Goal: Transaction & Acquisition: Purchase product/service

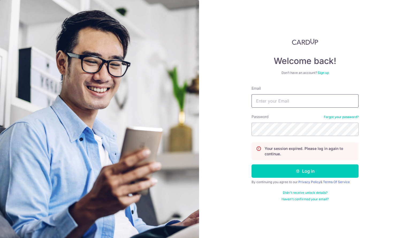
click at [289, 100] on input "Email" at bounding box center [305, 100] width 107 height 13
type input "[EMAIL_ADDRESS][DOMAIN_NAME]"
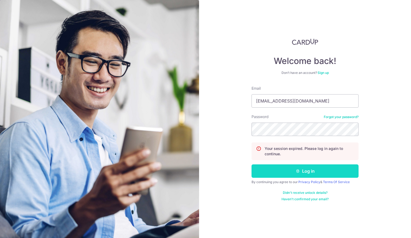
click at [301, 171] on button "Log in" at bounding box center [305, 170] width 107 height 13
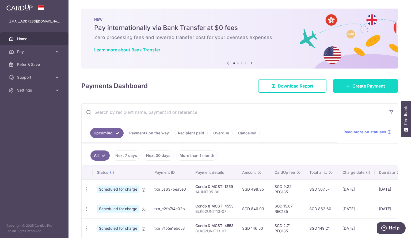
click at [355, 82] on link "Create Payment" at bounding box center [365, 85] width 65 height 13
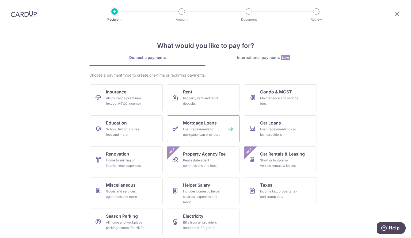
click at [211, 128] on div "Loan repayments to mortgage loan providers" at bounding box center [202, 132] width 39 height 11
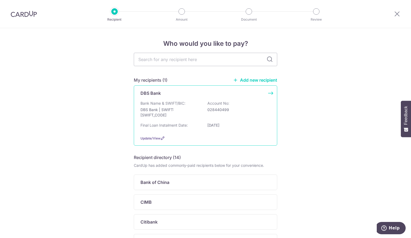
click at [238, 107] on div "Bank Name & SWIFT/BIC: DBS Bank | SWIFT: [SWIFT_CODE] Account No: 028440499" at bounding box center [206, 111] width 130 height 20
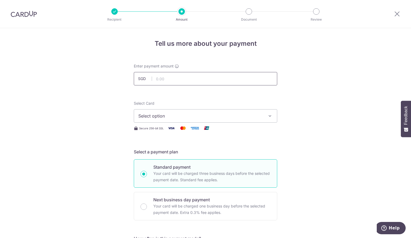
click at [194, 74] on input "text" at bounding box center [205, 78] width 143 height 13
type input "1,000.00"
click at [250, 116] on span "Select option" at bounding box center [200, 116] width 125 height 6
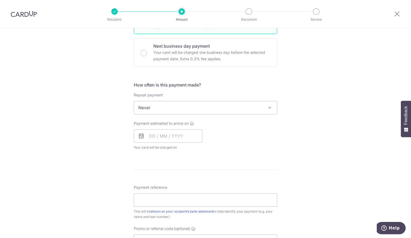
scroll to position [161, 0]
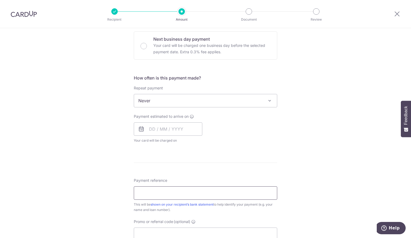
click at [167, 195] on input "Payment reference" at bounding box center [205, 192] width 143 height 13
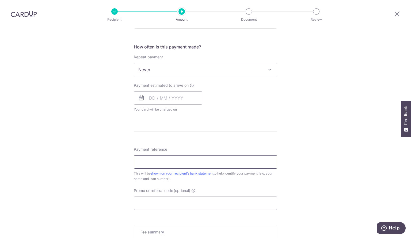
scroll to position [241, 0]
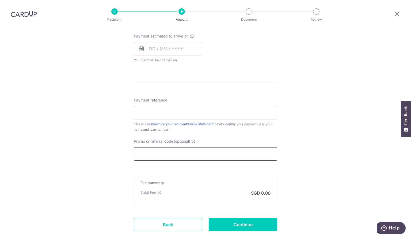
click at [142, 150] on input "Promo or referral code (optional)" at bounding box center [205, 153] width 143 height 13
paste input "OFF225"
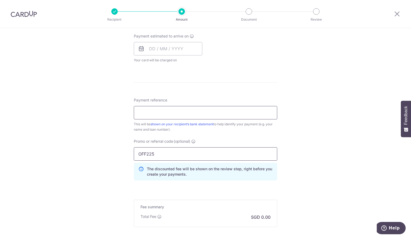
type input "OFF225"
click at [181, 110] on input "Payment reference" at bounding box center [205, 112] width 143 height 13
click at [275, 103] on div "Payment reference This will be shown on your recipient’s bank statement to help…" at bounding box center [205, 114] width 143 height 35
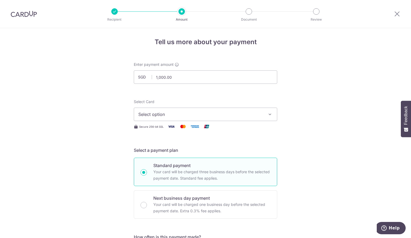
scroll to position [0, 0]
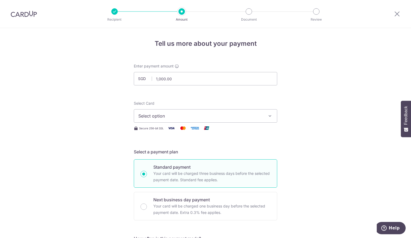
click at [213, 118] on span "Select option" at bounding box center [200, 116] width 125 height 6
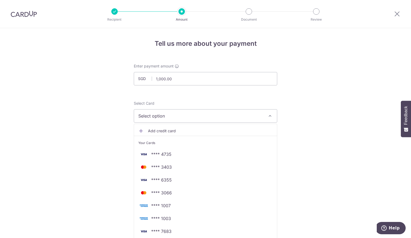
click at [160, 130] on span "Add credit card" at bounding box center [210, 130] width 125 height 5
